Goal: Communication & Community: Answer question/provide support

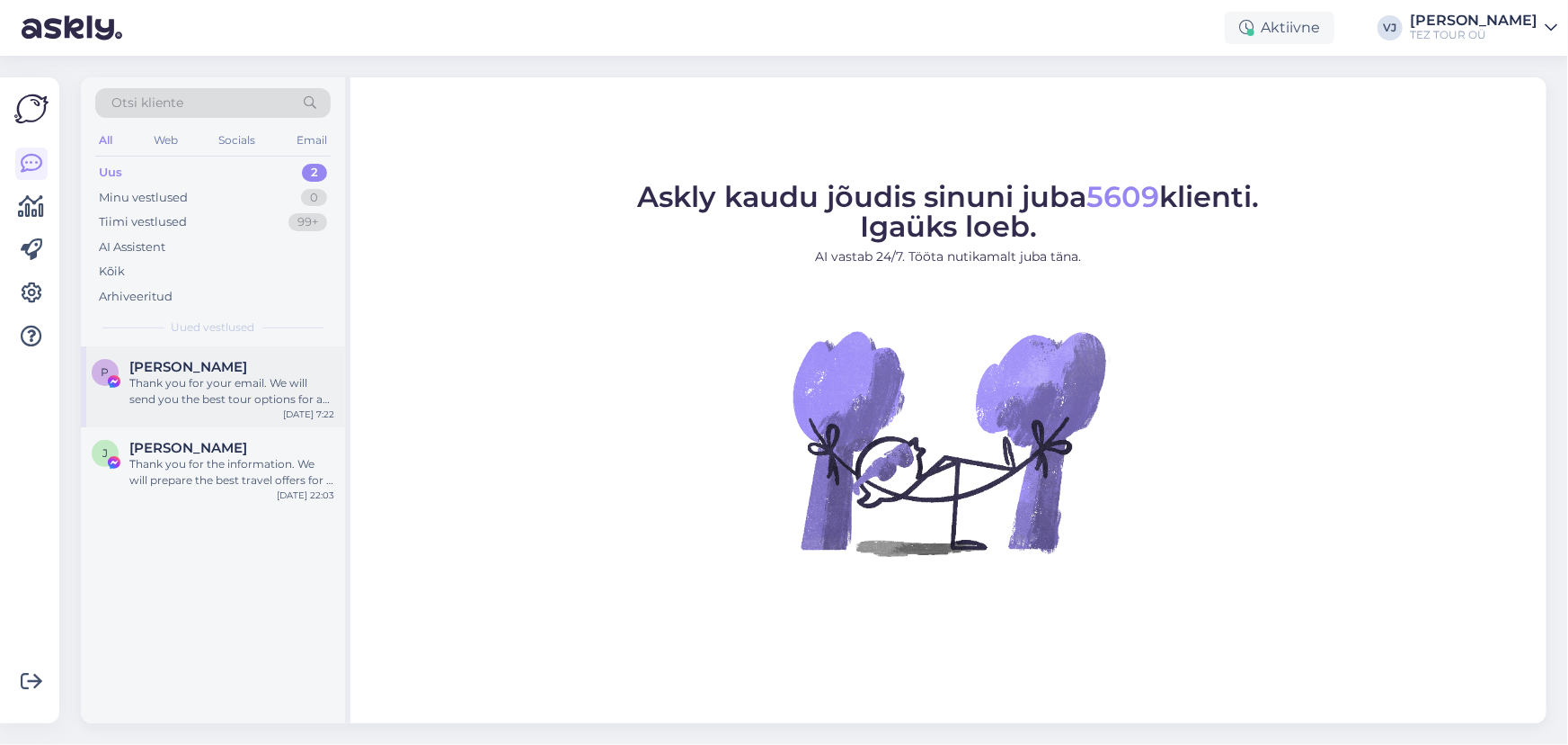
click at [240, 362] on span "[PERSON_NAME]" at bounding box center [188, 366] width 118 height 16
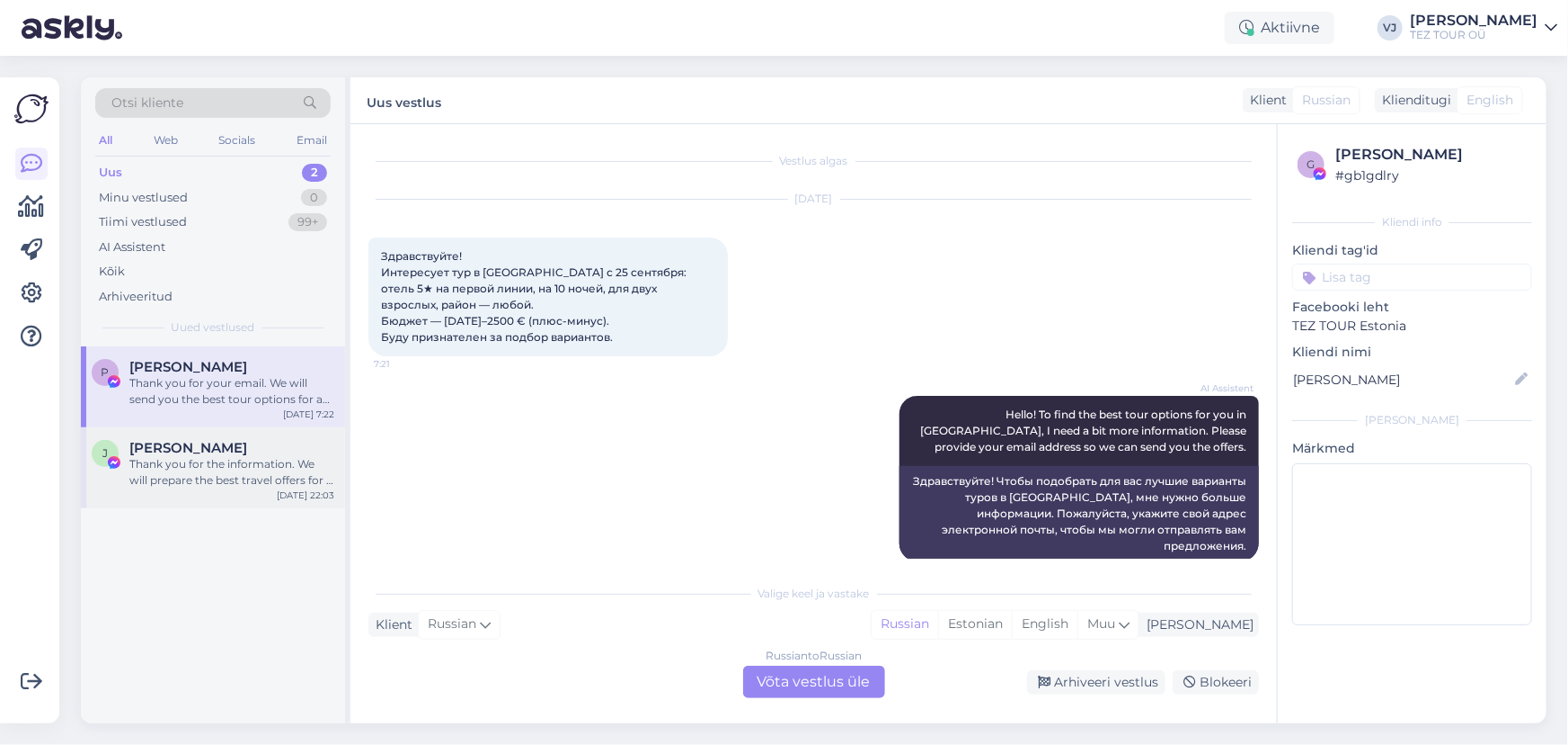
click at [206, 464] on div "Thank you for the information. We will prepare the best travel offers for a wee…" at bounding box center [231, 472] width 205 height 33
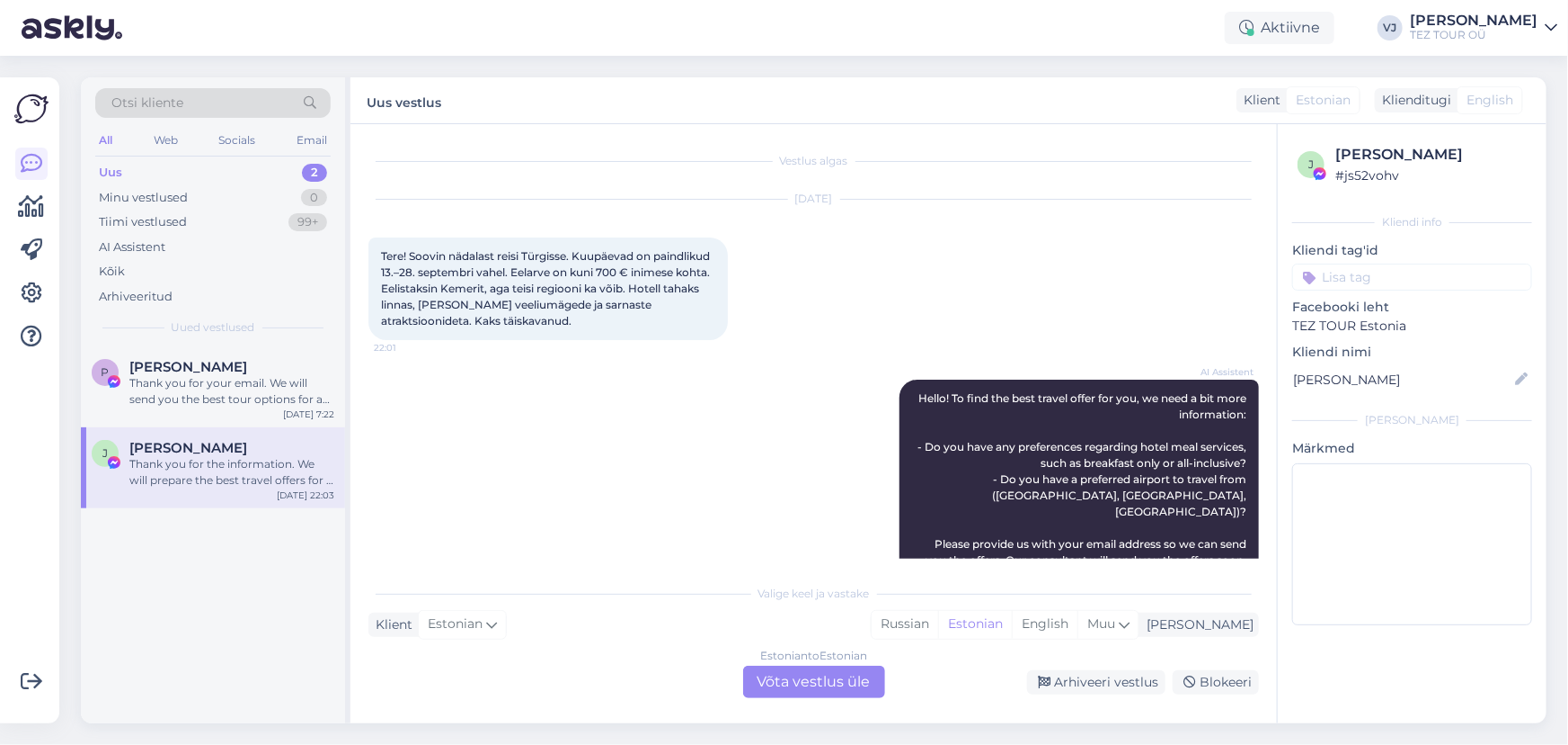
click at [171, 447] on span "[PERSON_NAME]" at bounding box center [188, 447] width 118 height 16
click at [130, 416] on div "Р Роман Владимирович Thank you for your email. We will send you the best tour o…" at bounding box center [213, 386] width 265 height 81
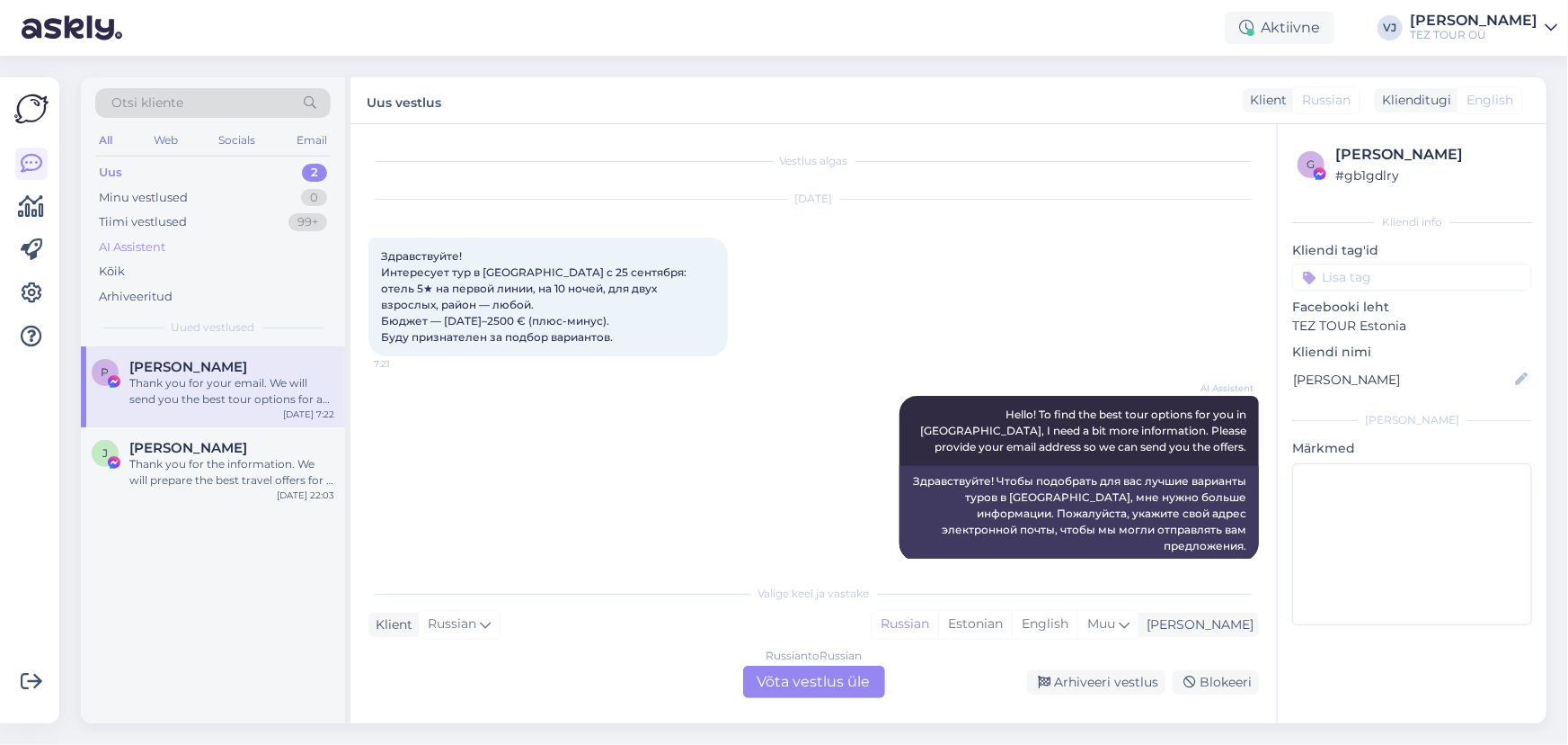
click at [215, 248] on div "AI Assistent" at bounding box center [214, 247] width 236 height 25
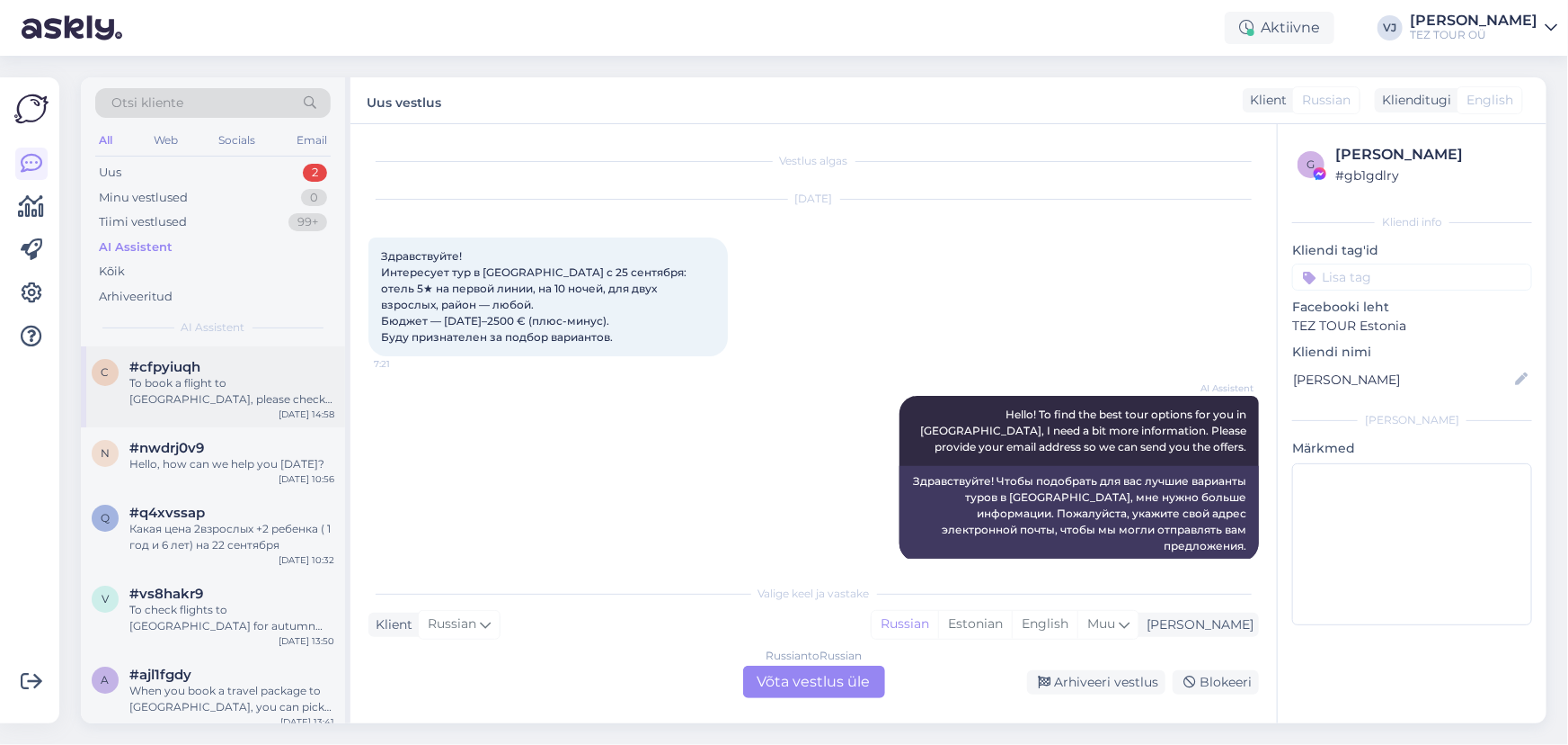
click at [242, 386] on div "To book a flight to Egypt, please check the flight availability and seats on ou…" at bounding box center [231, 391] width 205 height 33
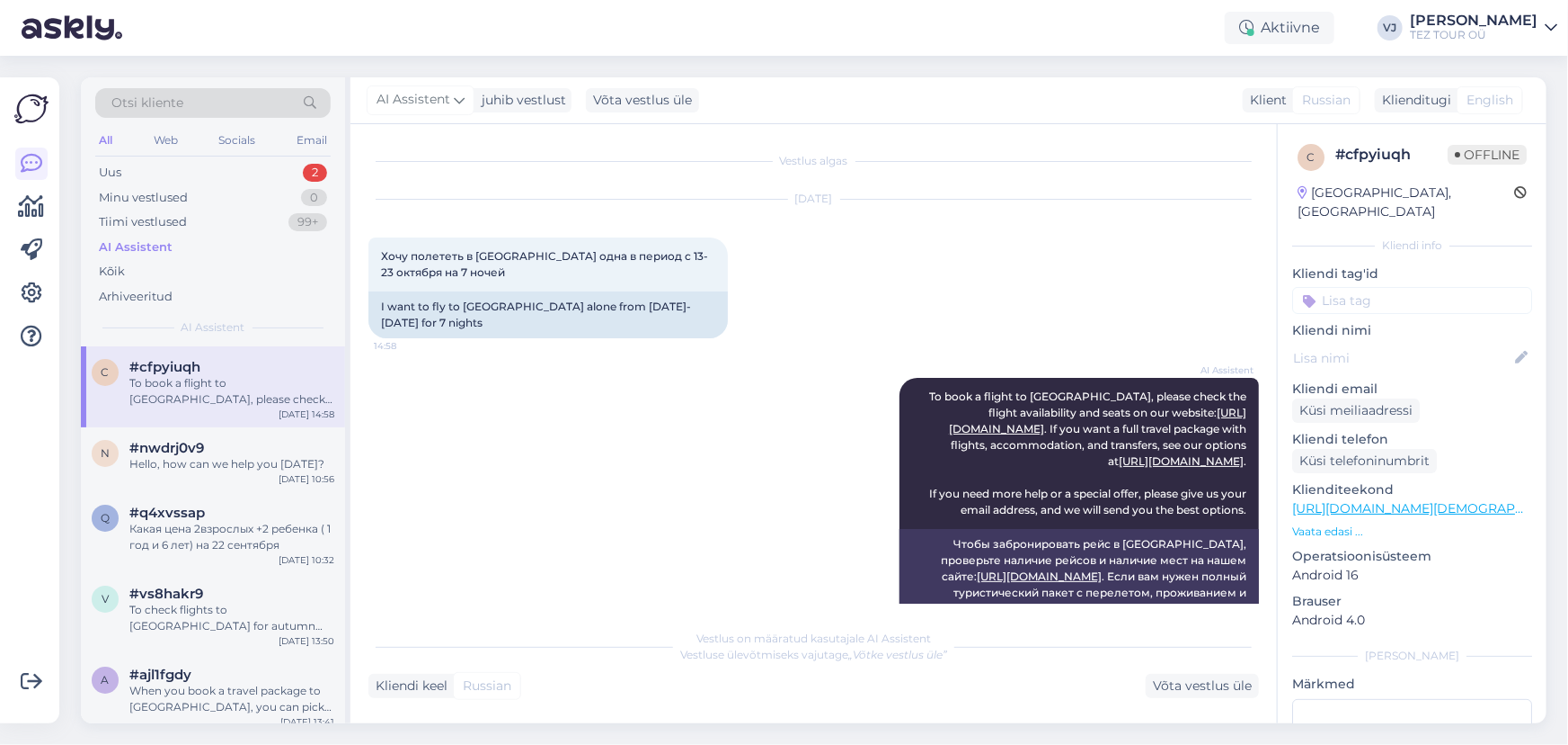
scroll to position [136, 0]
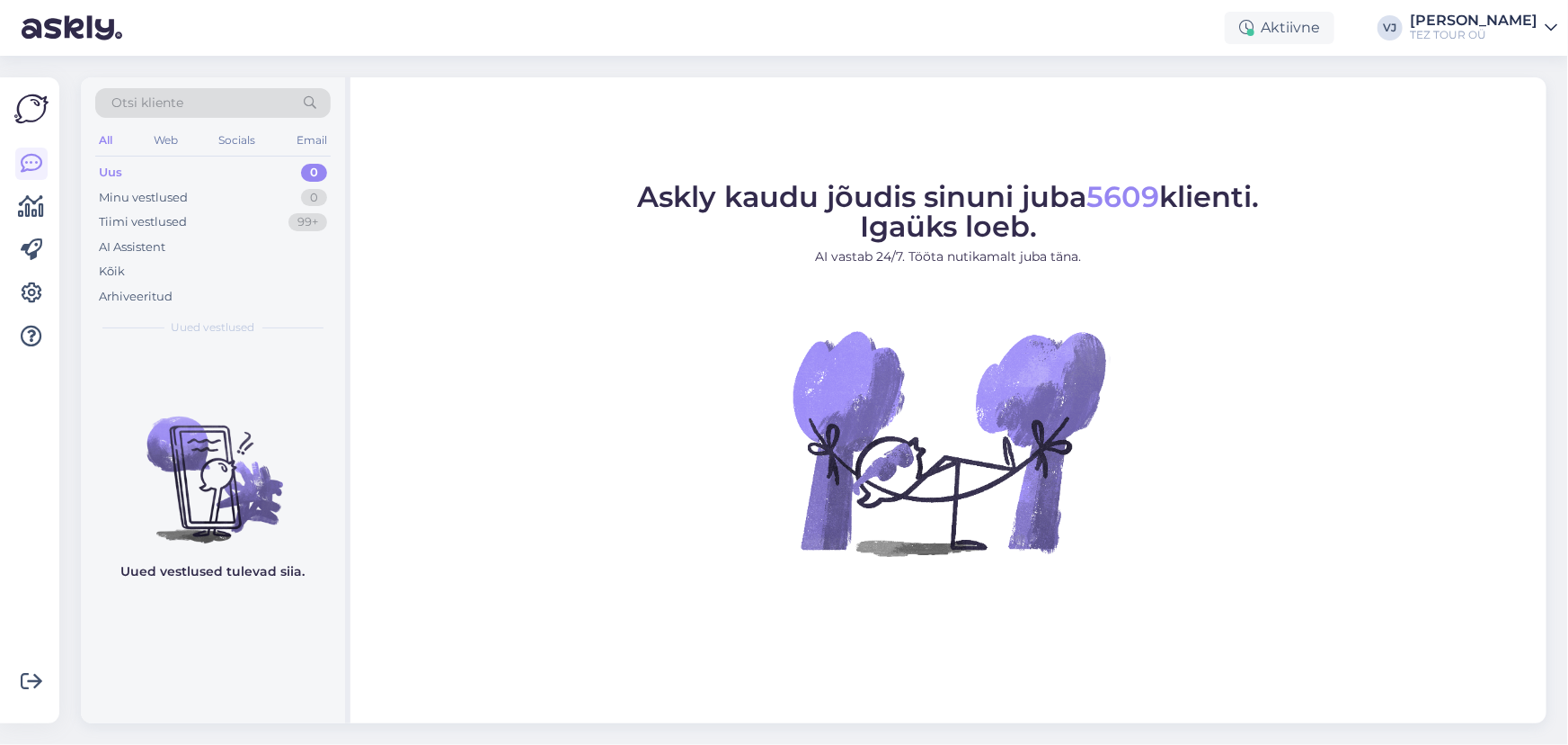
click at [693, 349] on figure "Askly kaudu jõudis sinuni juba 5609 klienti. Igaüks loeb. AI vastab 24/7. Tööta…" at bounding box center [949, 394] width 1164 height 422
click at [232, 223] on div "Tiimi vestlused 99+" at bounding box center [214, 222] width 236 height 25
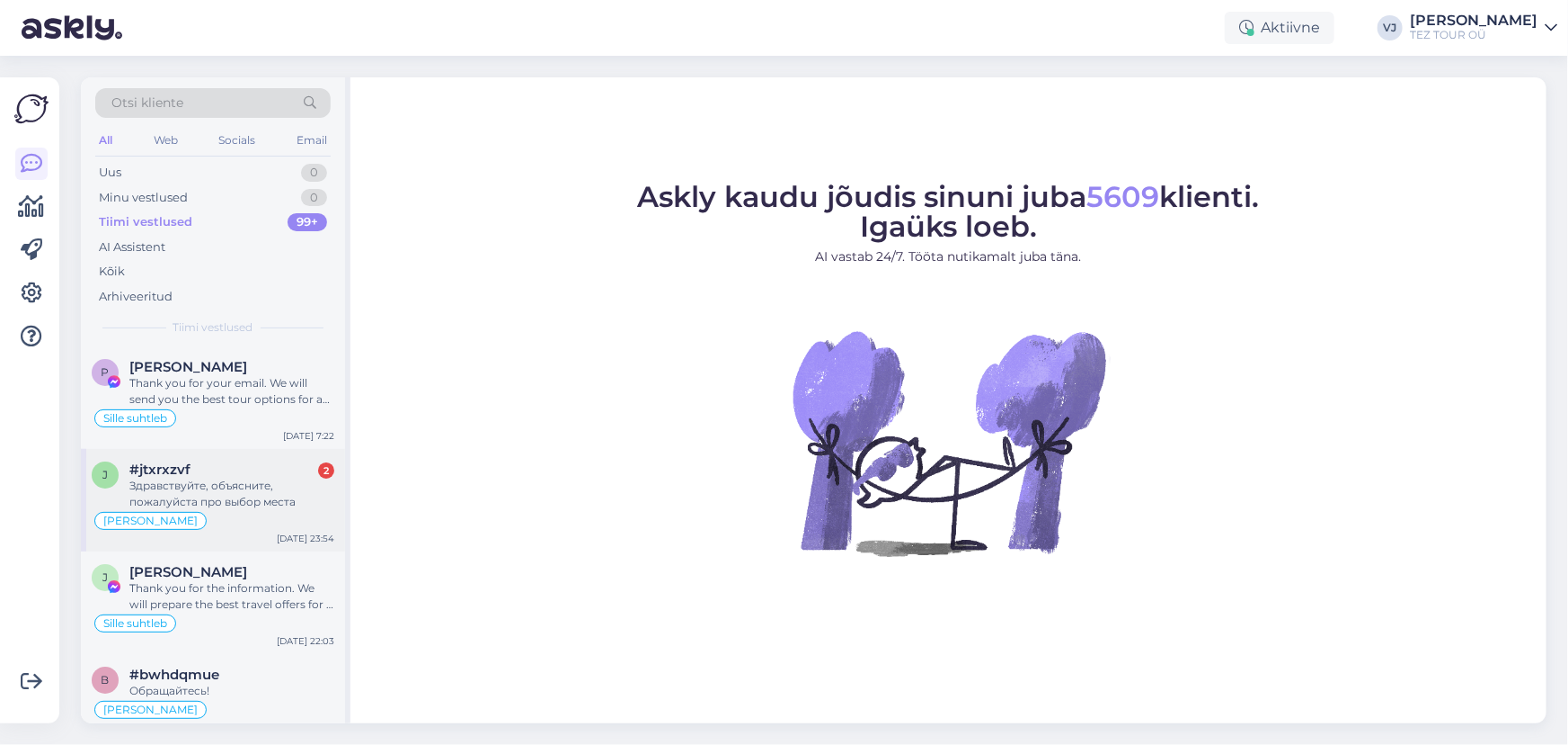
click at [245, 485] on div "Здравствуйте, объясните, пожалуйста про выбор места" at bounding box center [231, 493] width 205 height 33
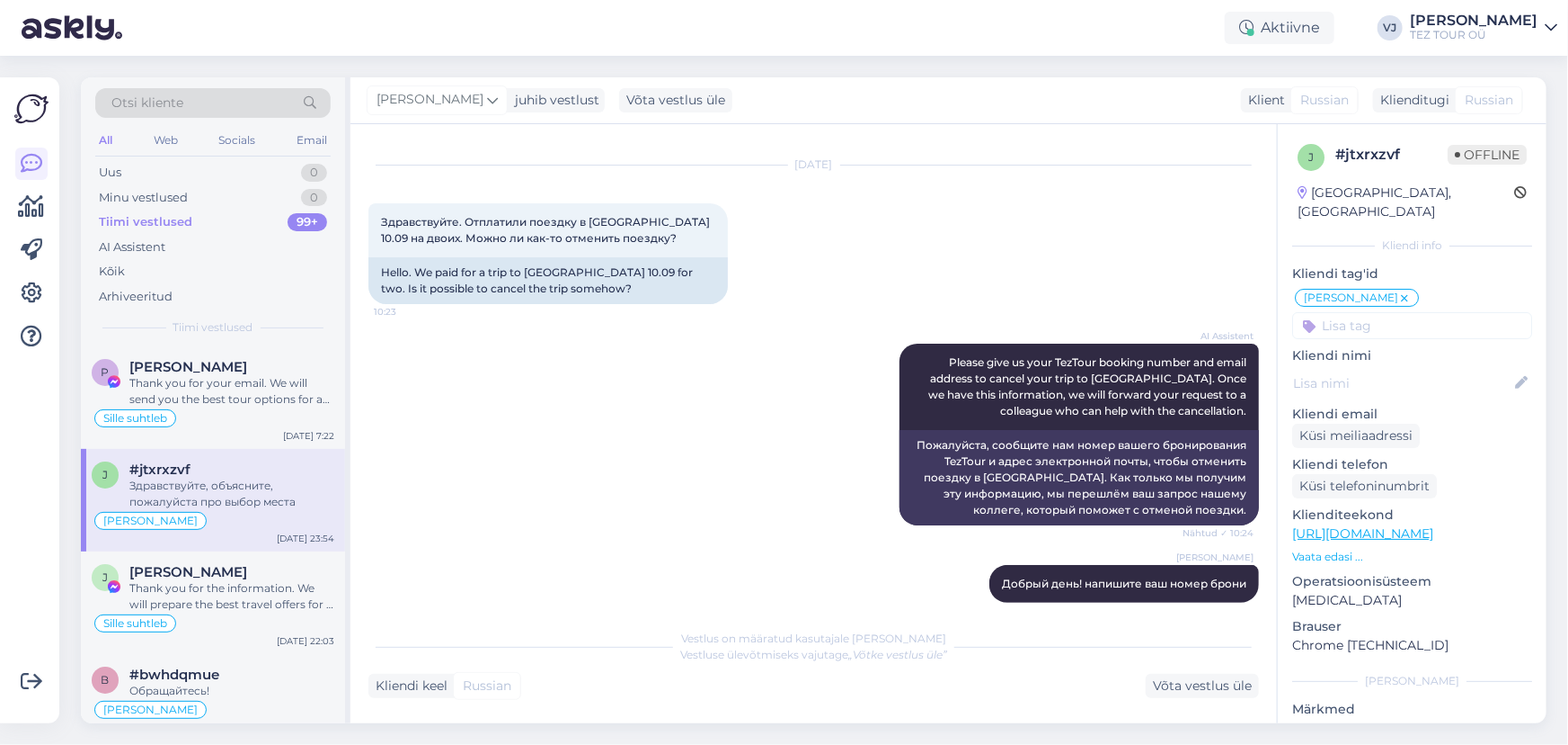
scroll to position [294, 0]
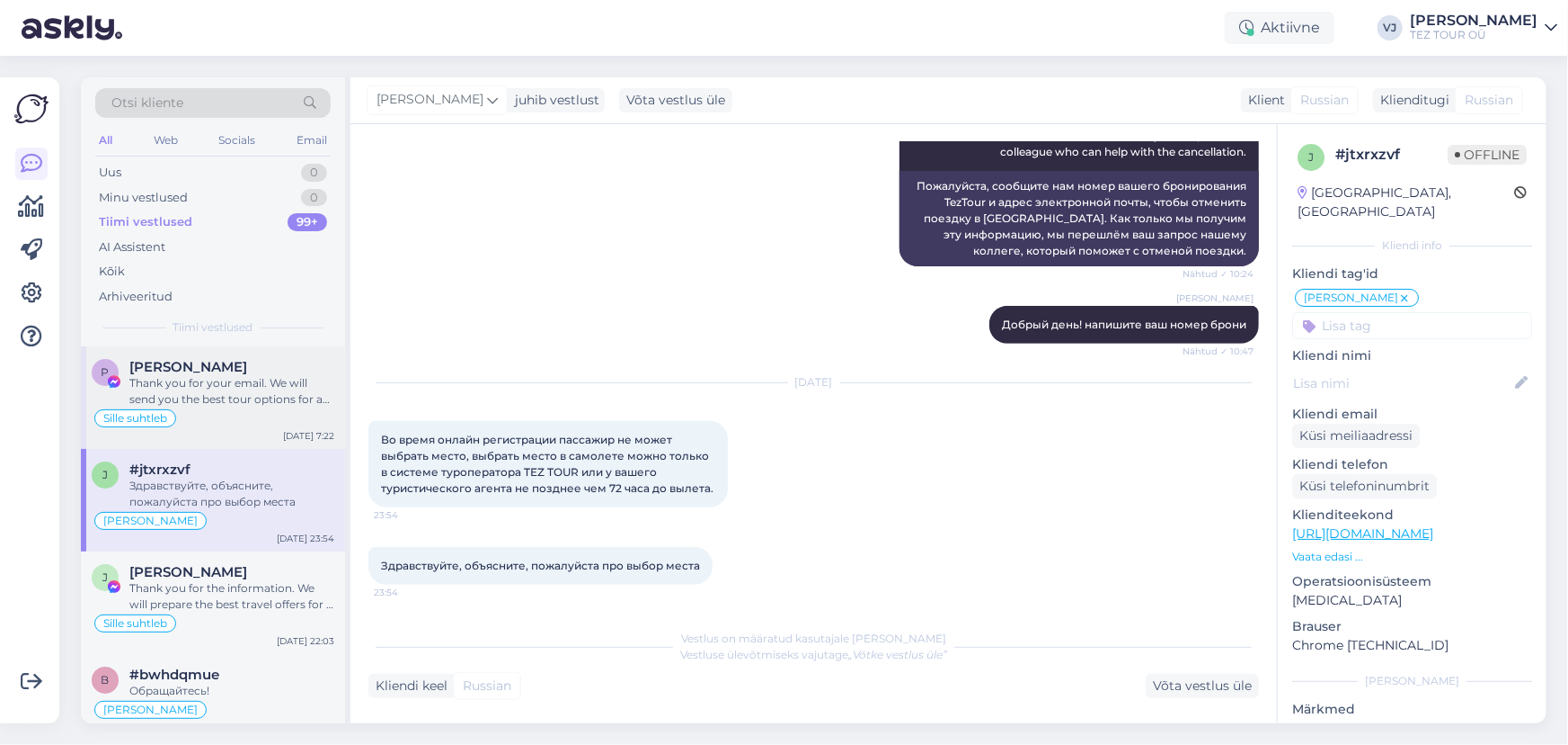
click at [160, 385] on div "Thank you for your email. We will send you the best tour options for a 5-star h…" at bounding box center [231, 391] width 205 height 33
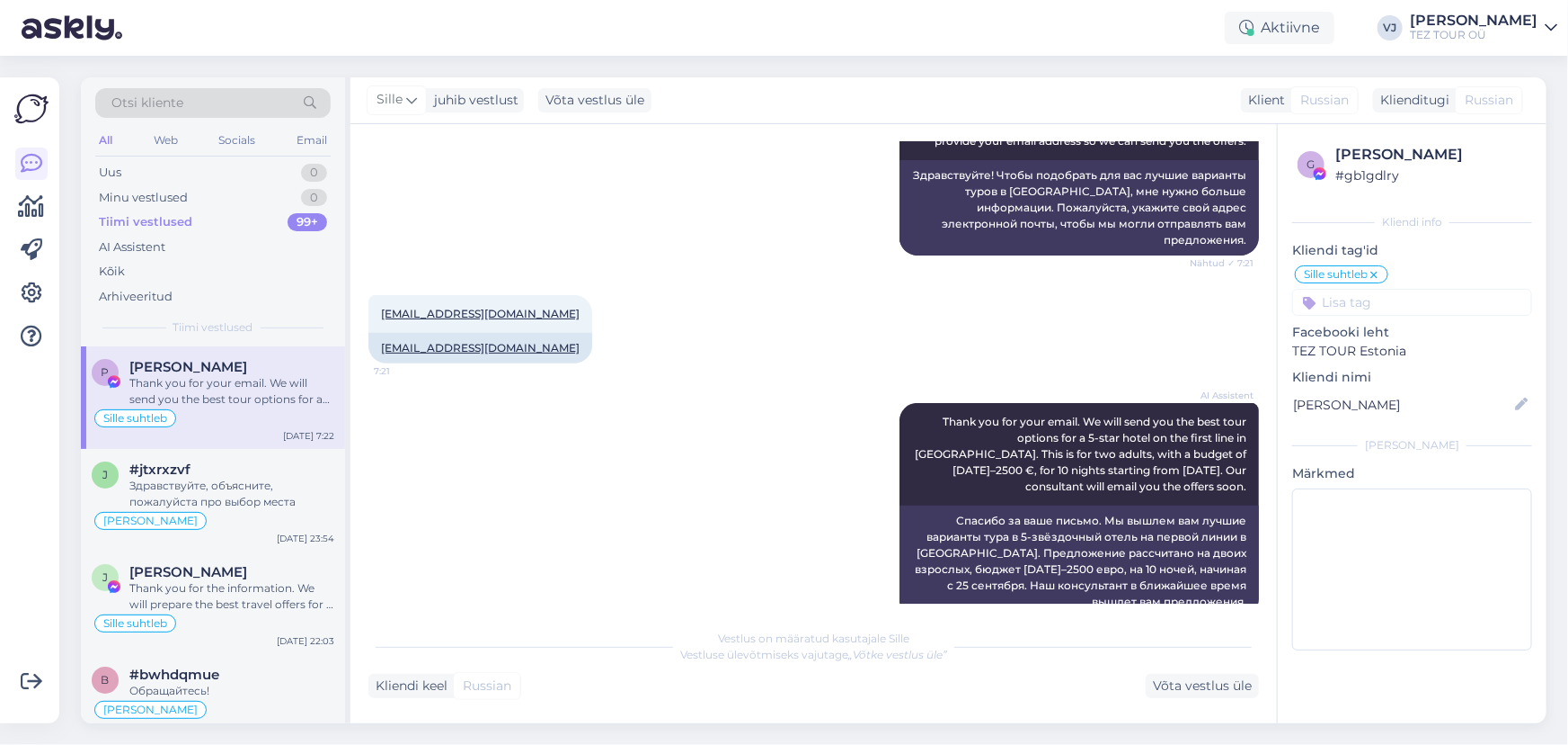
scroll to position [322, 0]
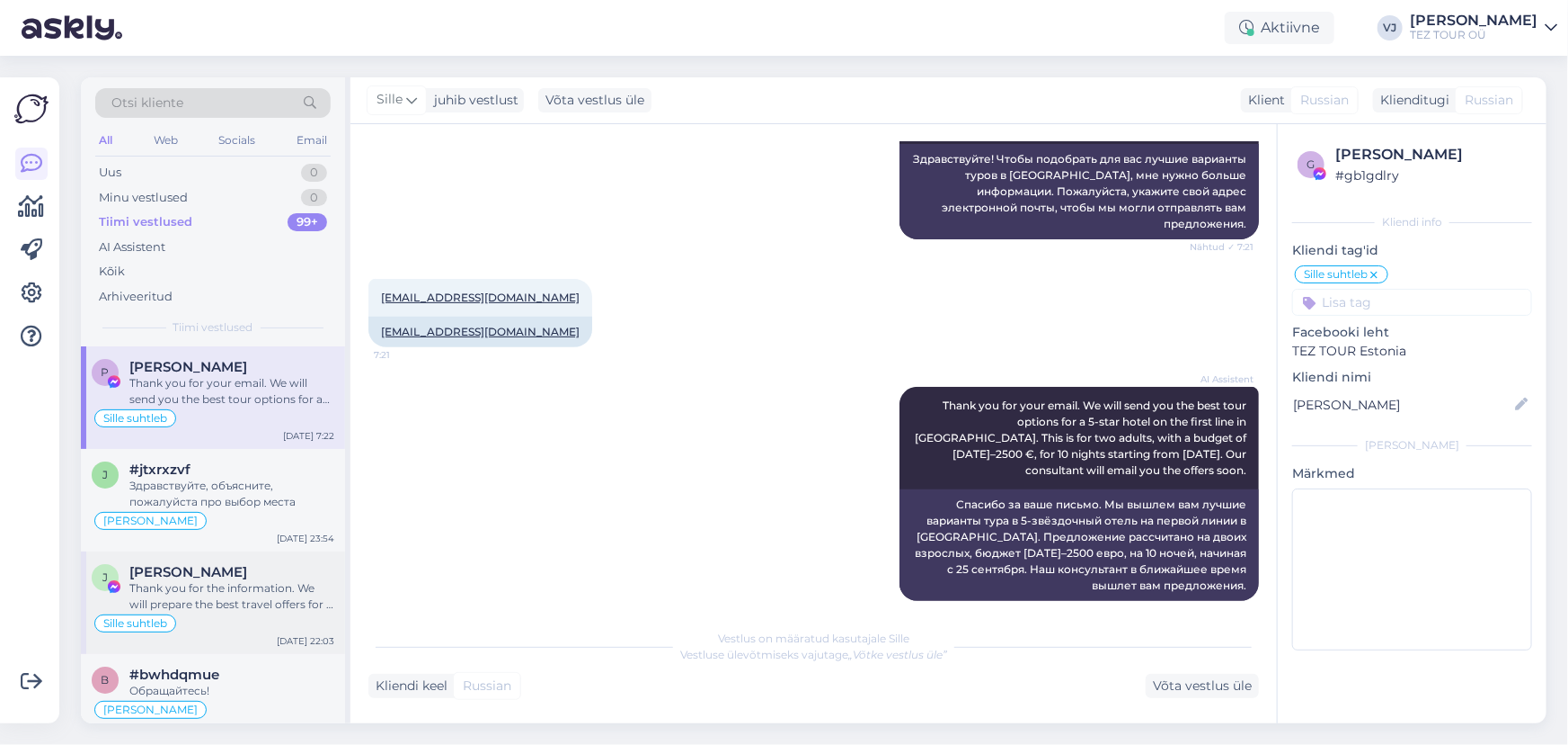
click at [220, 607] on div "Thank you for the information. We will prepare the best travel offers for a wee…" at bounding box center [231, 595] width 205 height 33
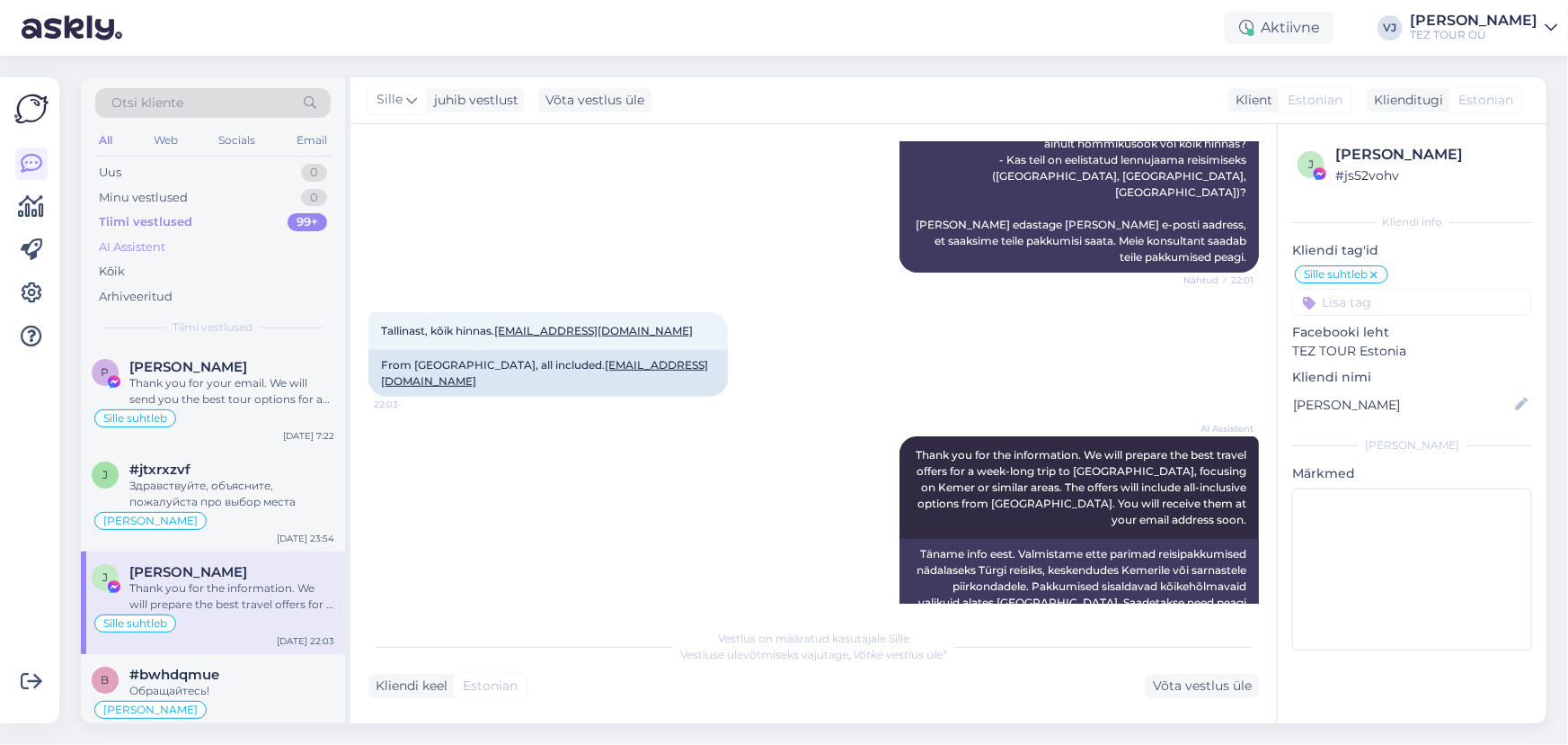
click at [197, 244] on div "AI Assistent" at bounding box center [214, 247] width 236 height 25
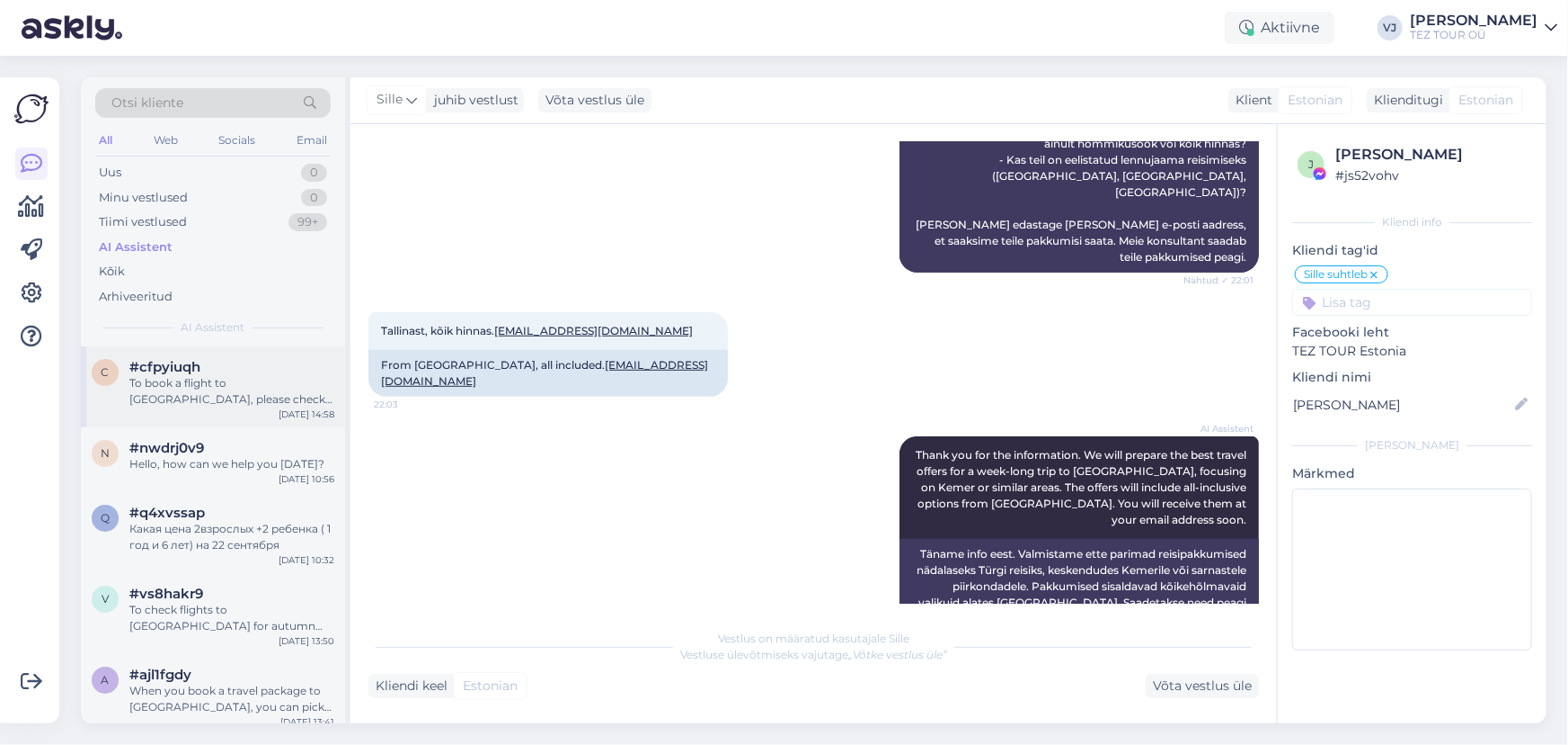
click at [245, 369] on div "#cfpyiuqh" at bounding box center [231, 366] width 205 height 16
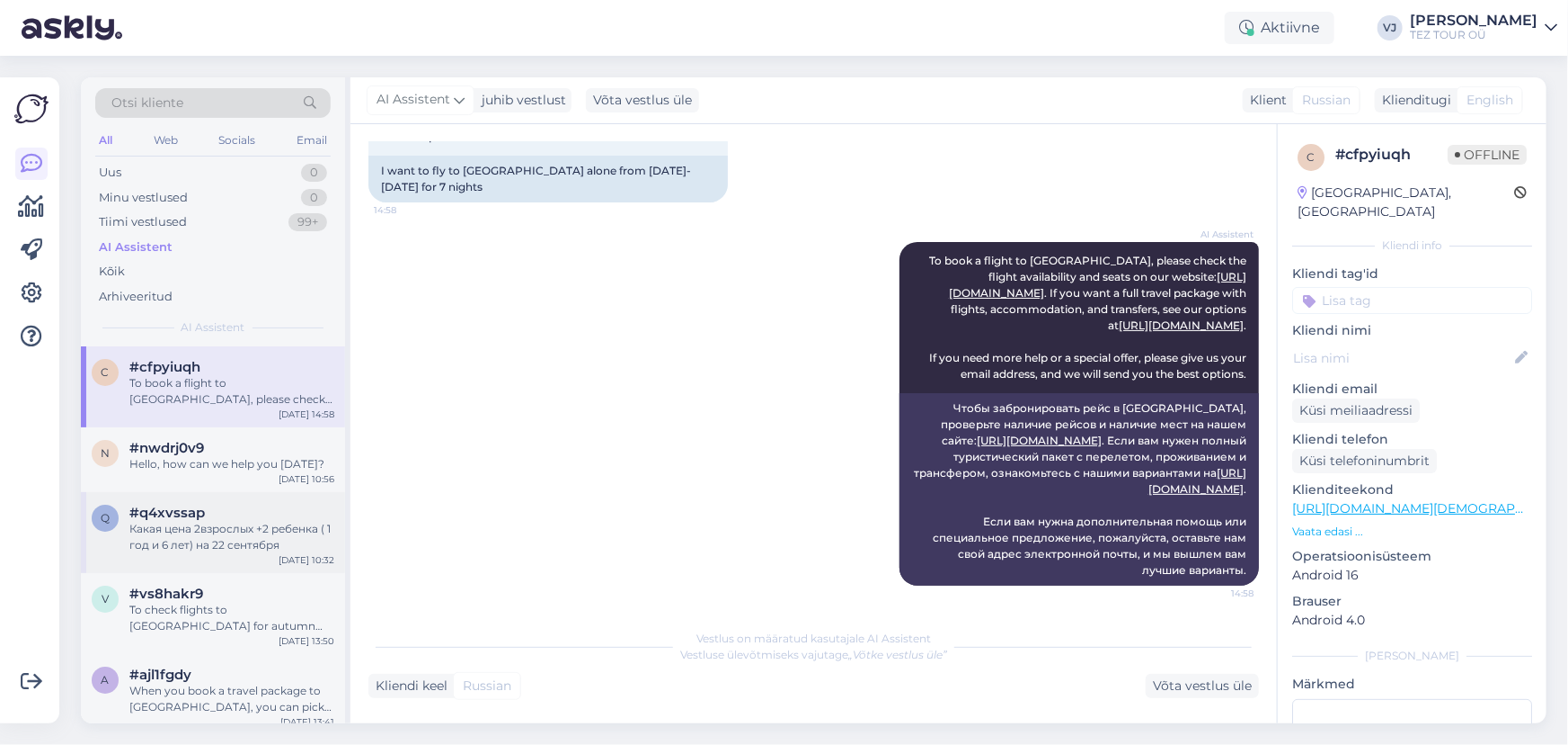
click at [169, 496] on div "q #q4xvssap Какая цена 2взрослых +2 ребенка ( 1 год и 6 лет) на 22 сентября Sep…" at bounding box center [213, 532] width 265 height 81
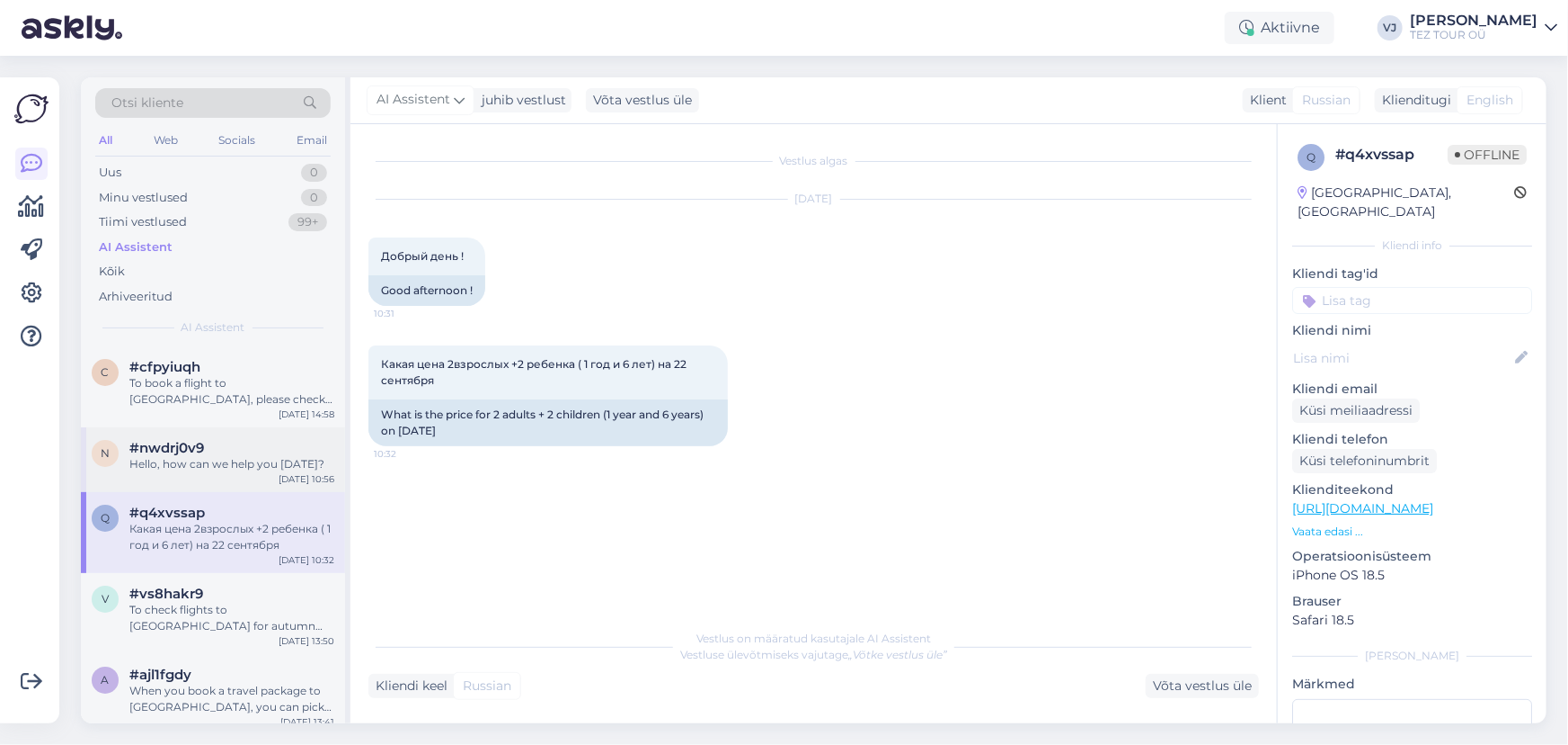
click at [234, 478] on div "n #nwdrj0v9 Hello, how can we help you today? Sep 6 10:56" at bounding box center [213, 460] width 265 height 65
